Goal: Navigation & Orientation: Understand site structure

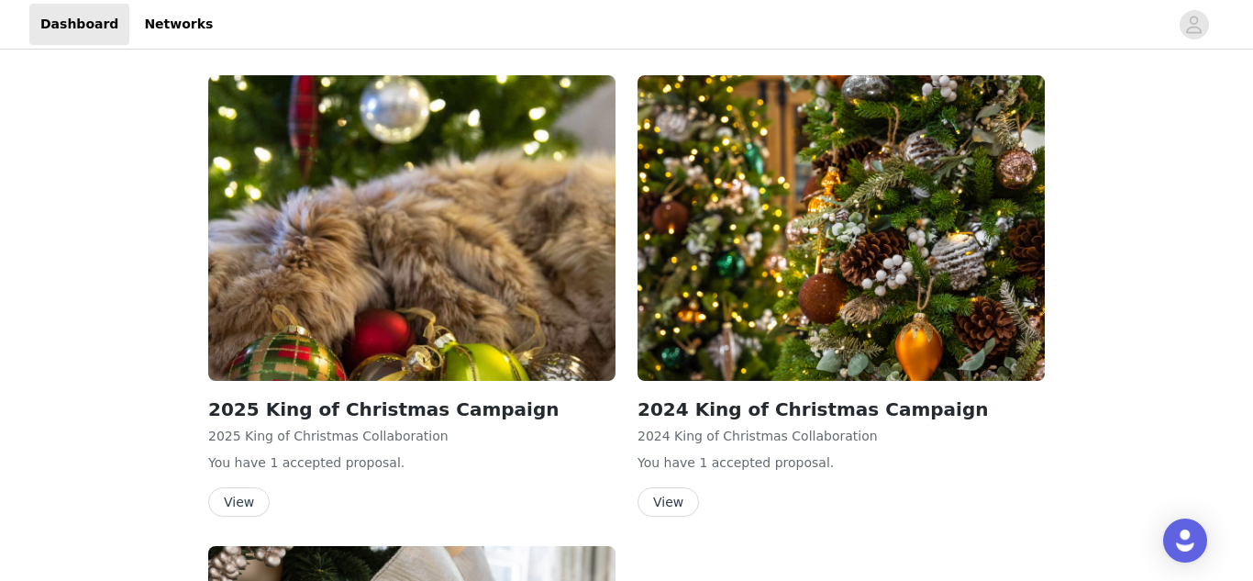
click at [246, 502] on button "View" at bounding box center [238, 501] width 61 height 29
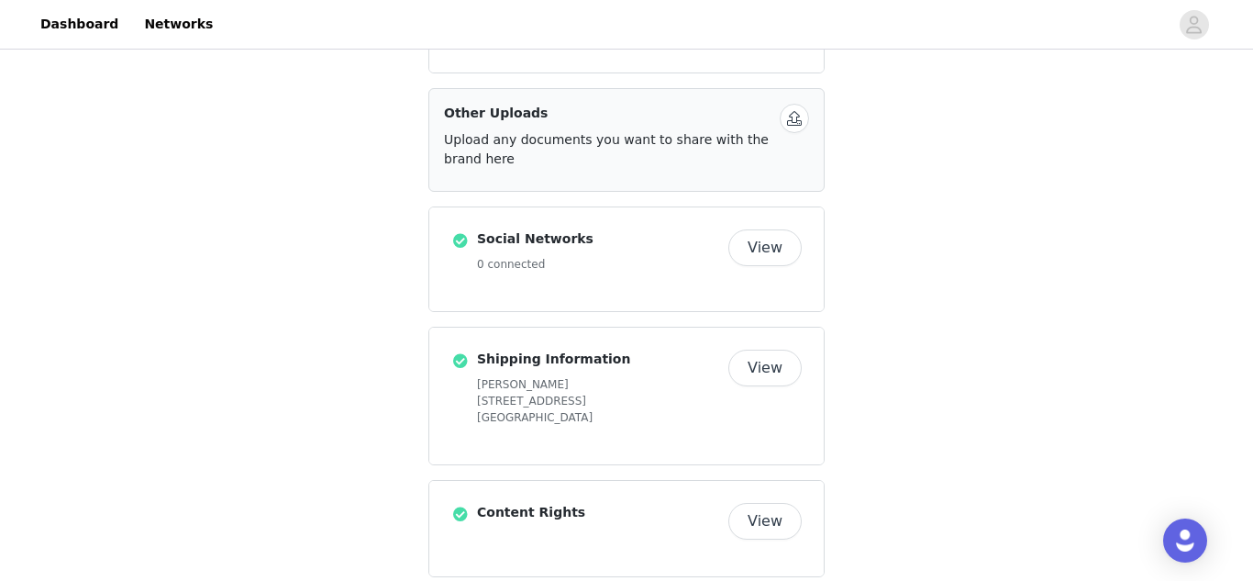
scroll to position [32, 0]
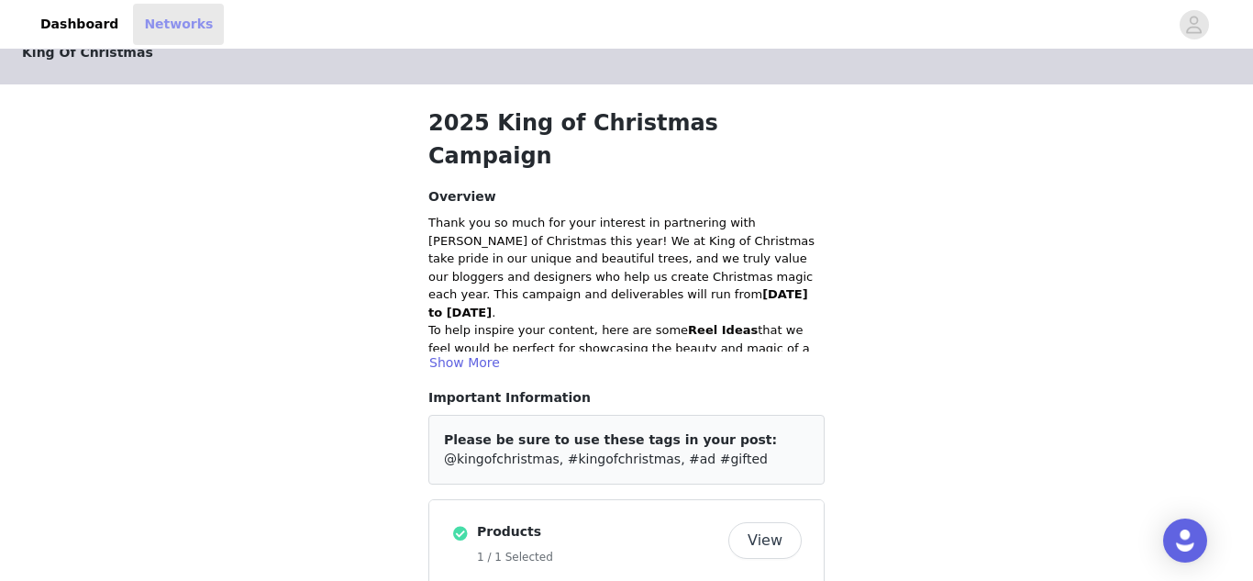
click at [144, 30] on link "Networks" at bounding box center [178, 24] width 91 height 41
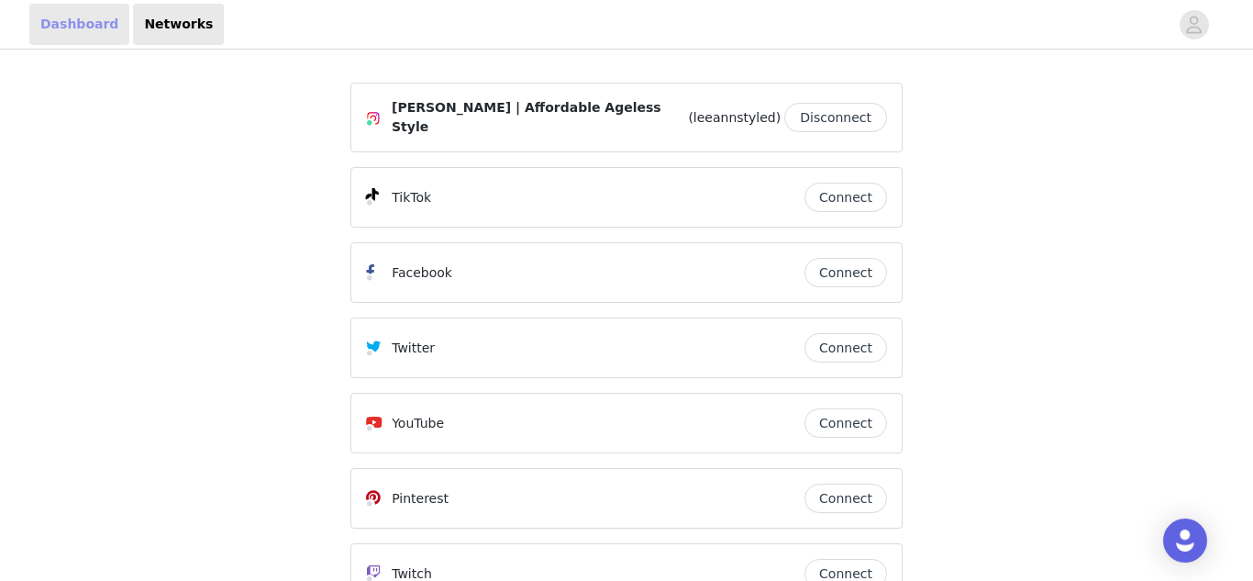
click at [48, 19] on link "Dashboard" at bounding box center [79, 24] width 100 height 41
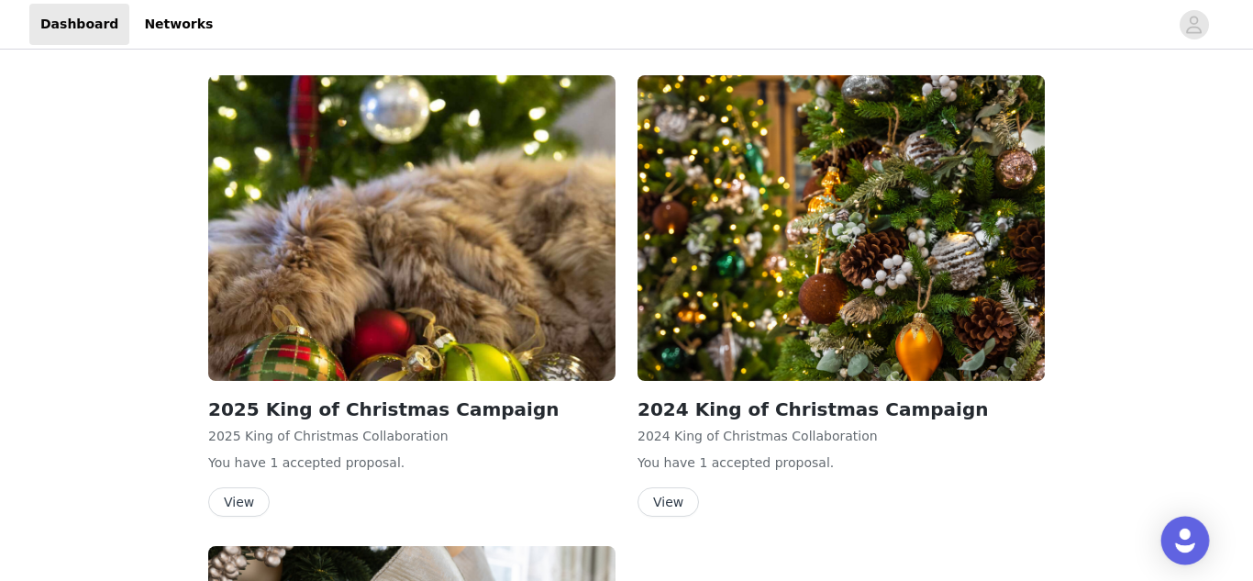
click at [1187, 534] on img "Open Intercom Messenger" at bounding box center [1185, 540] width 24 height 24
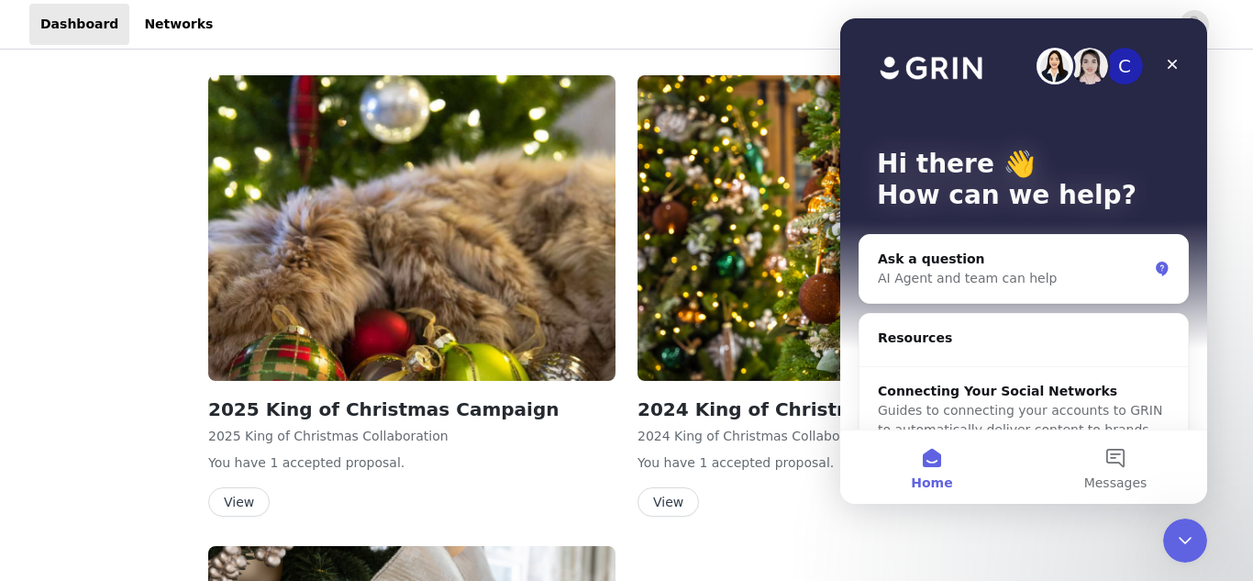
click at [1053, 549] on div "2025 King of Christmas Campaign 2025 King of Christmas Collaboration You have 1…" at bounding box center [626, 534] width 859 height 941
click at [1170, 60] on icon "Close" at bounding box center [1172, 64] width 15 height 15
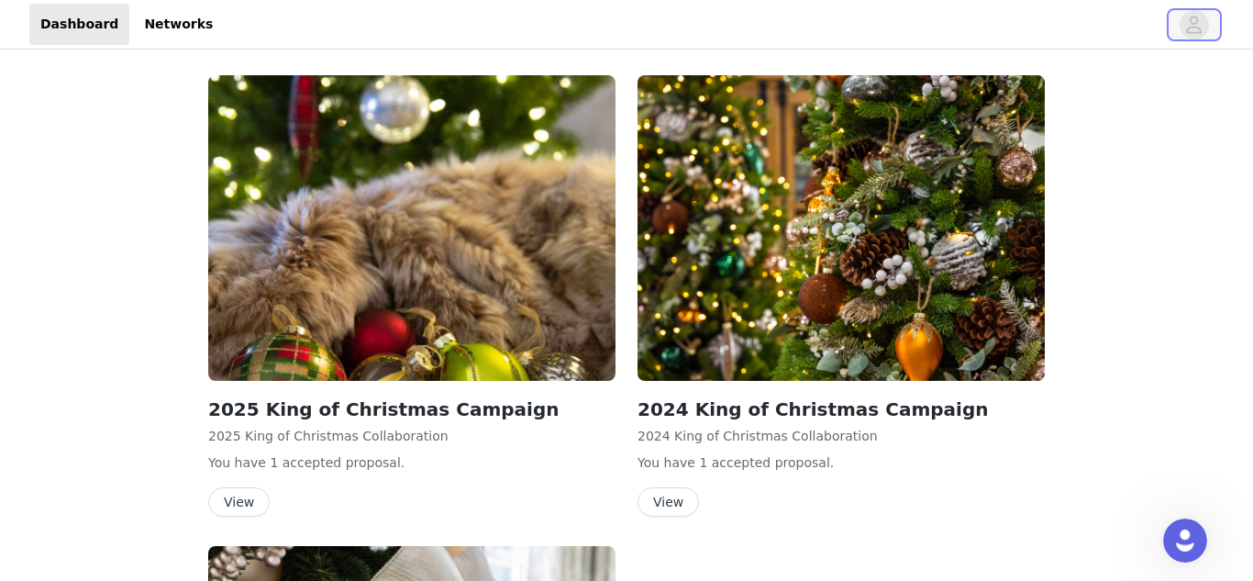
click at [1203, 28] on icon "avatar" at bounding box center [1193, 24] width 17 height 29
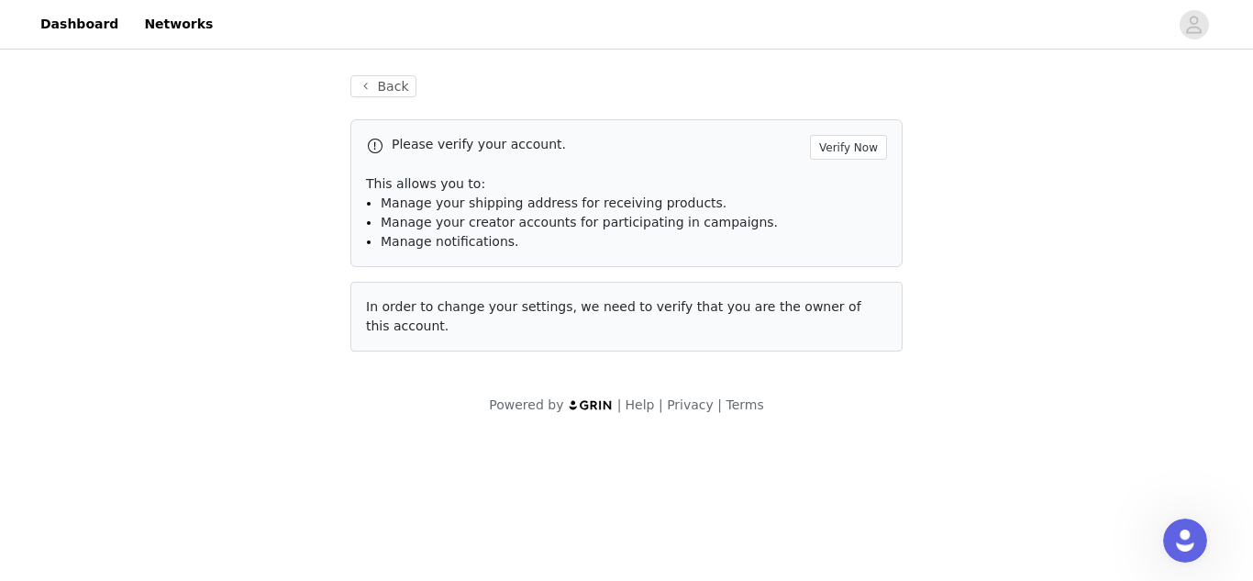
click at [1010, 363] on div "Back Please verify your account. Verify Now This allows you to: Manage your shi…" at bounding box center [626, 244] width 1253 height 383
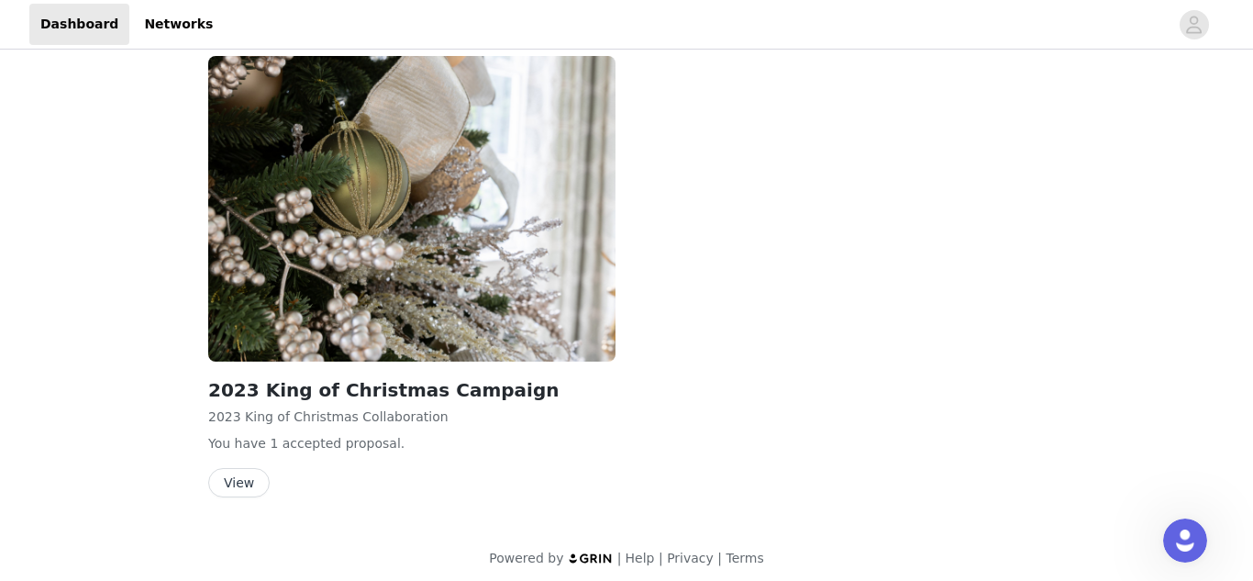
scroll to position [499, 0]
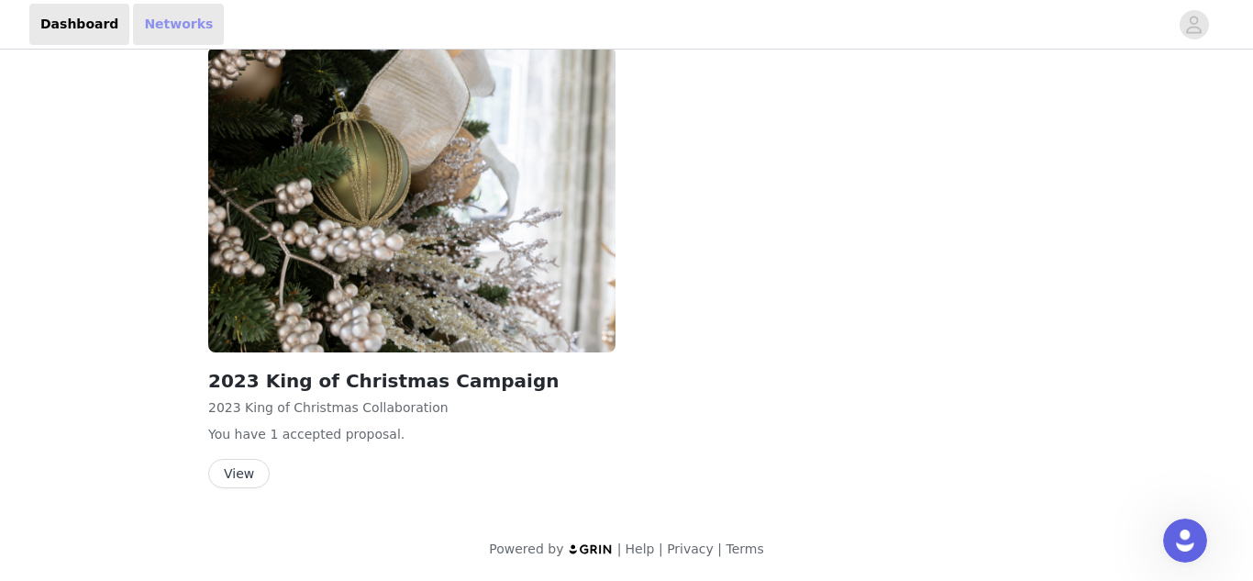
click at [155, 14] on link "Networks" at bounding box center [178, 24] width 91 height 41
